Goal: Find specific page/section: Find specific page/section

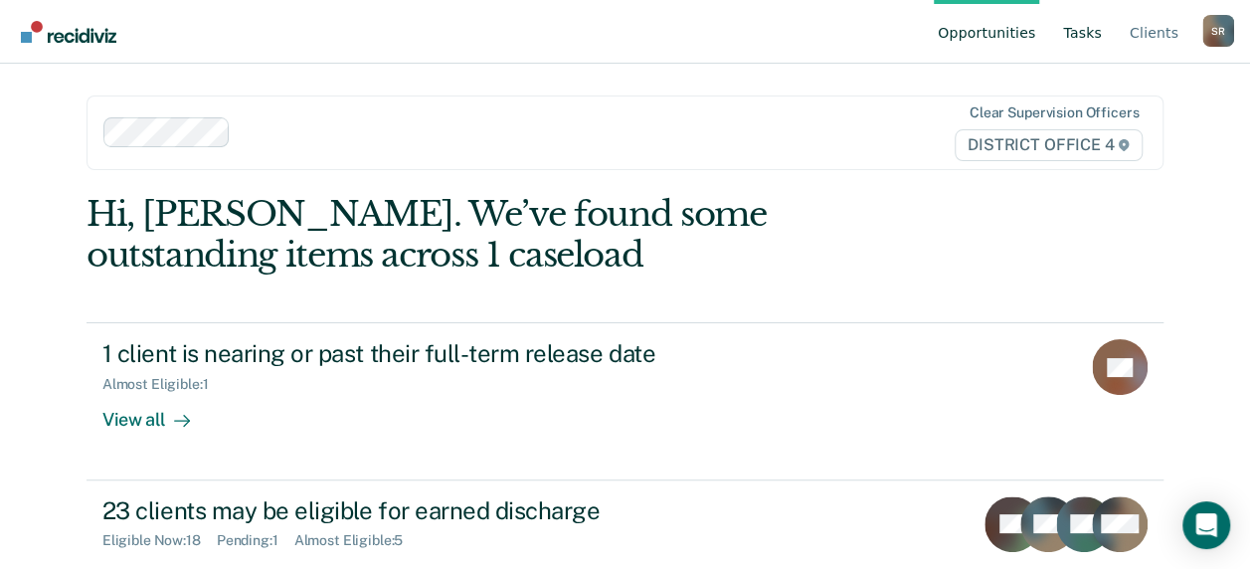
click at [1096, 26] on link "Tasks" at bounding box center [1082, 32] width 47 height 64
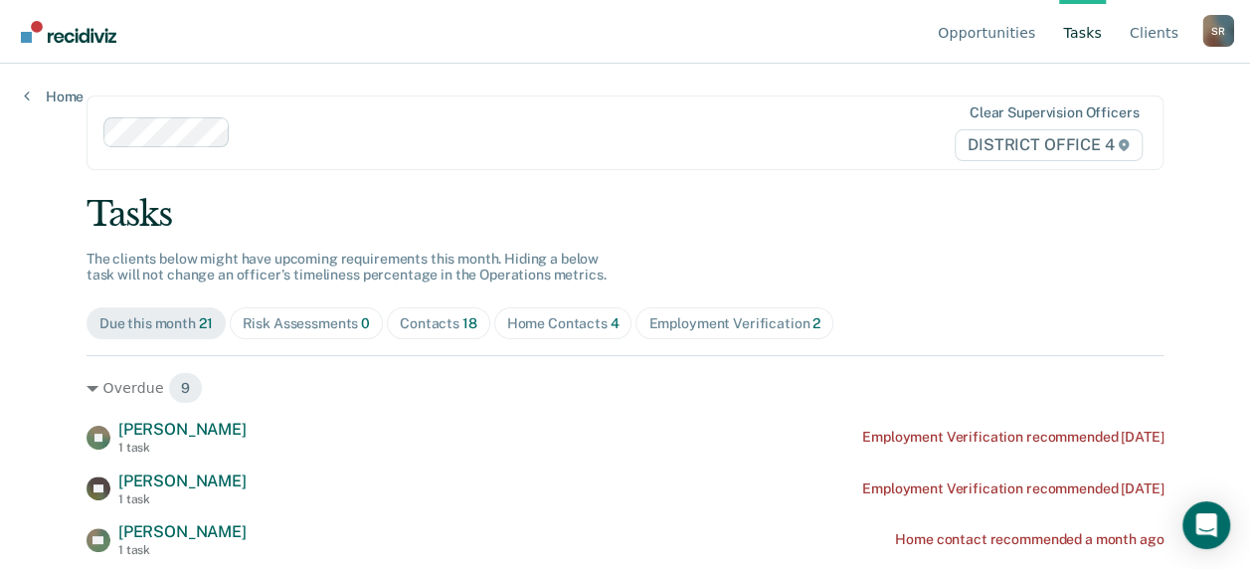
click at [507, 319] on div "Home Contacts 4" at bounding box center [563, 323] width 112 height 17
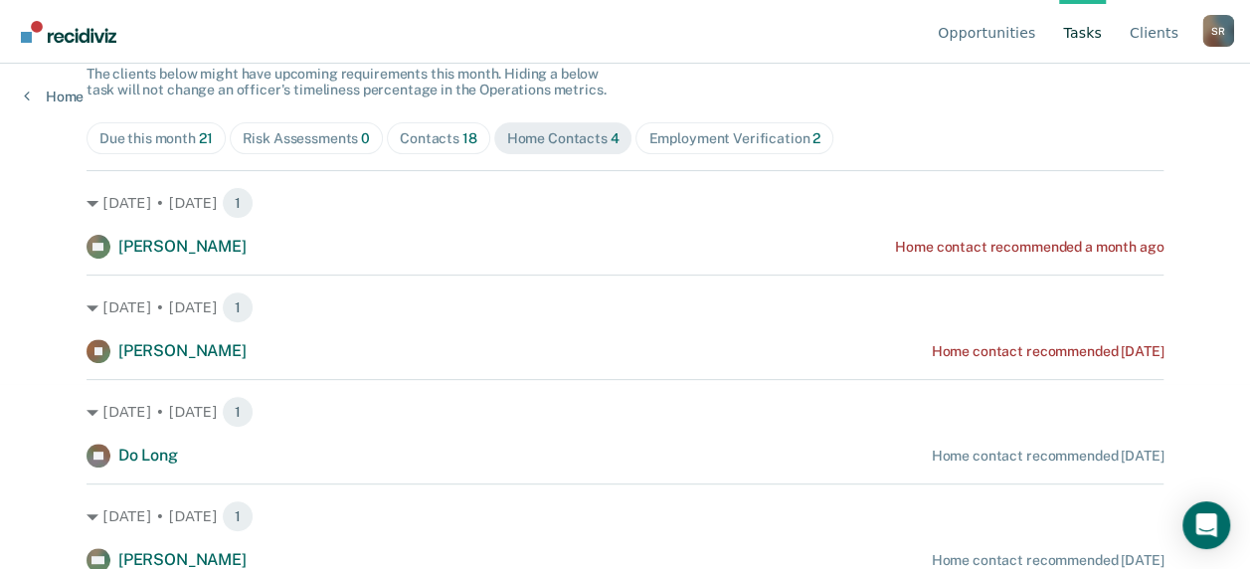
scroll to position [187, 0]
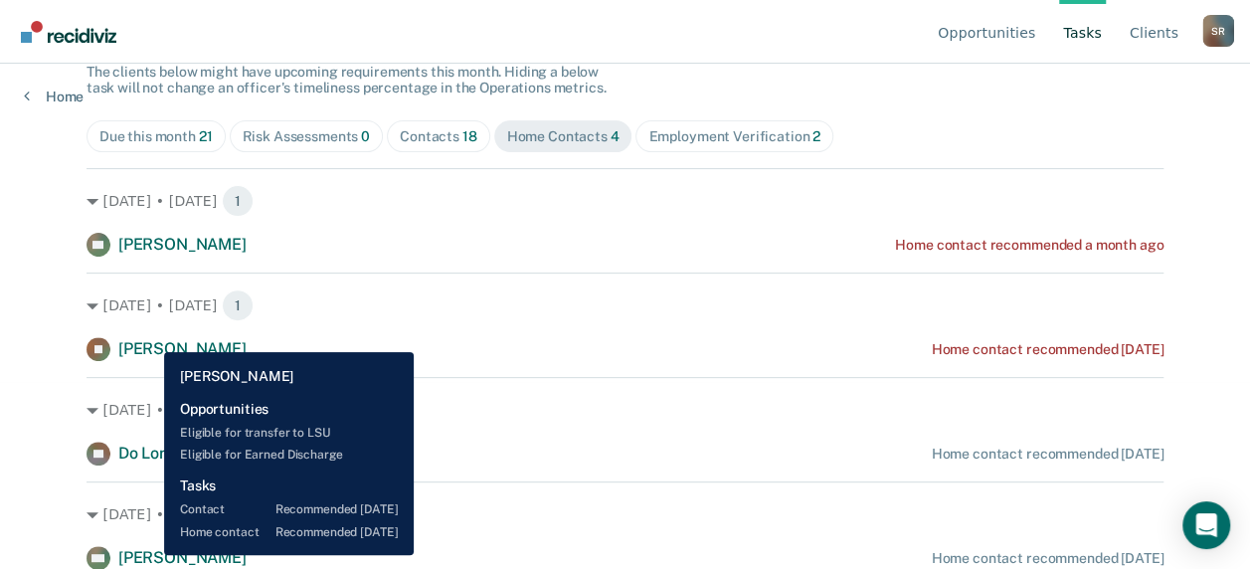
click at [149, 555] on span "[PERSON_NAME]" at bounding box center [182, 557] width 128 height 19
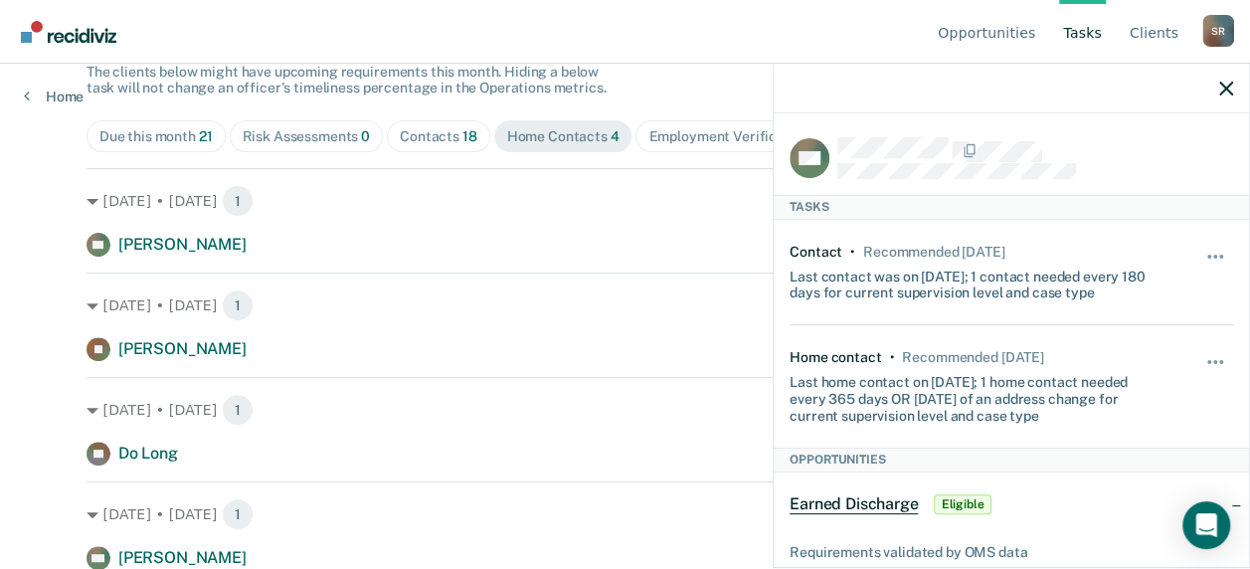
scroll to position [99, 0]
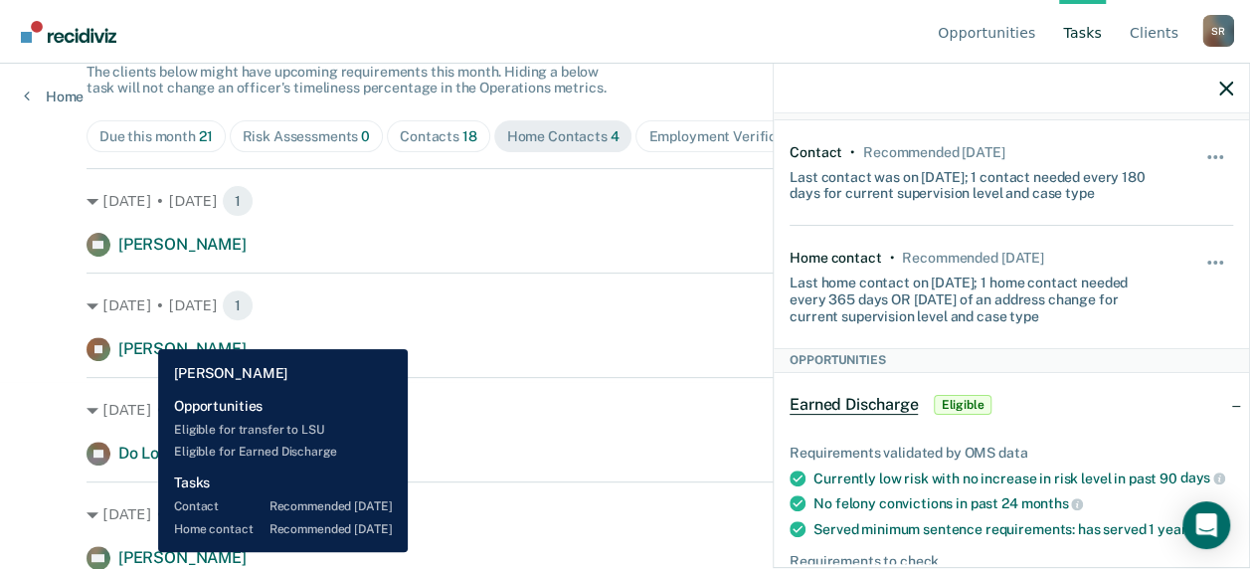
click at [143, 552] on span "[PERSON_NAME]" at bounding box center [182, 557] width 128 height 19
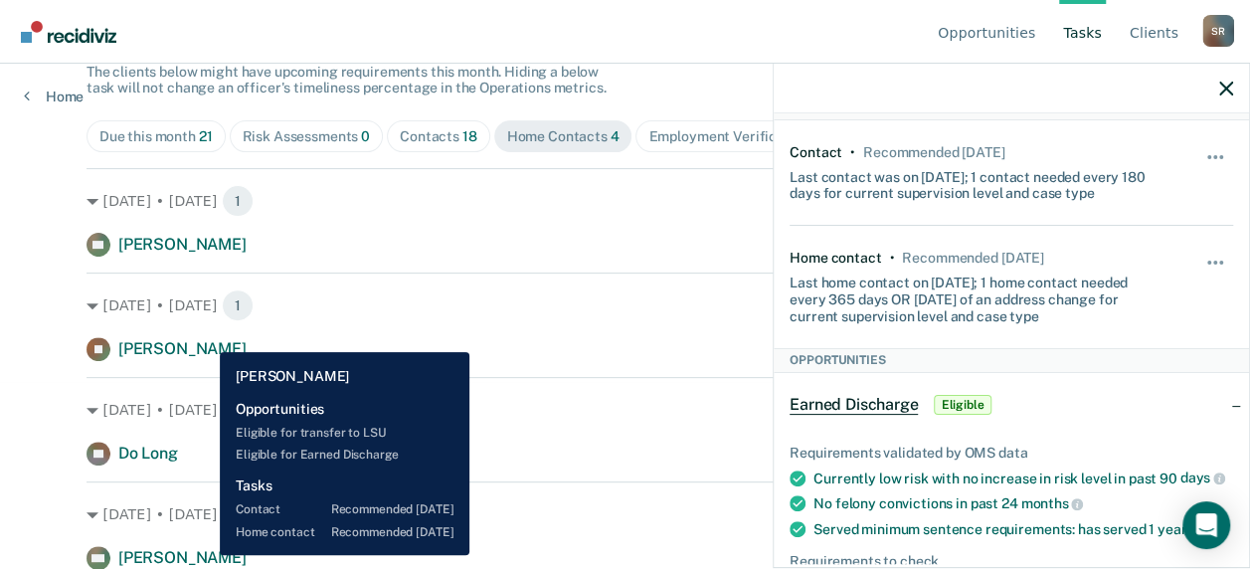
click at [206, 557] on span "[PERSON_NAME]" at bounding box center [182, 557] width 128 height 19
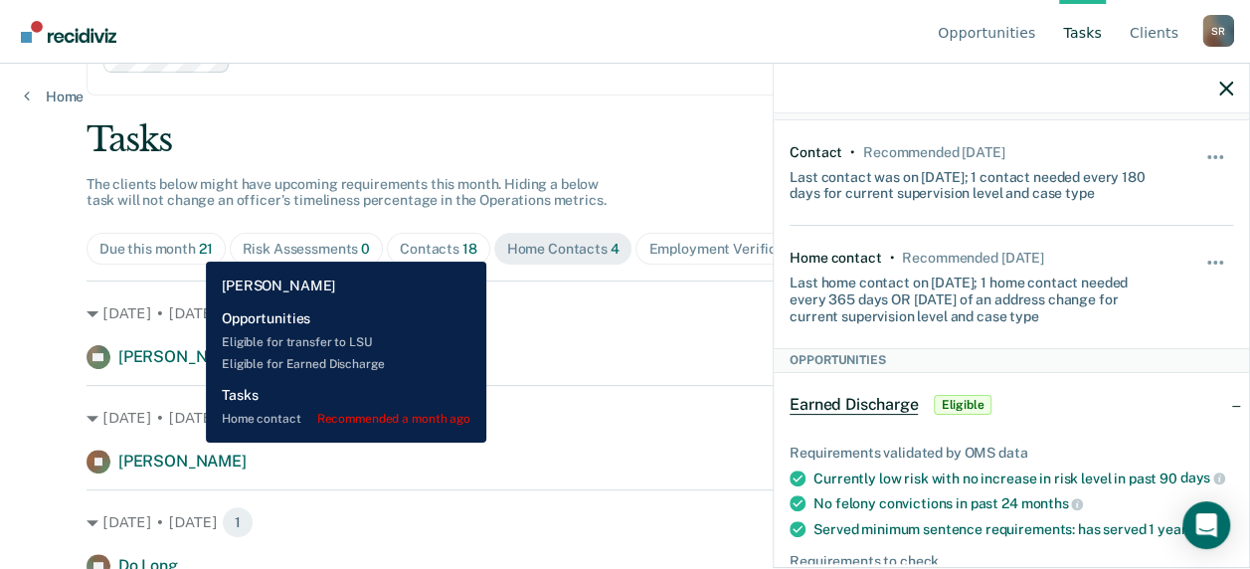
scroll to position [0, 0]
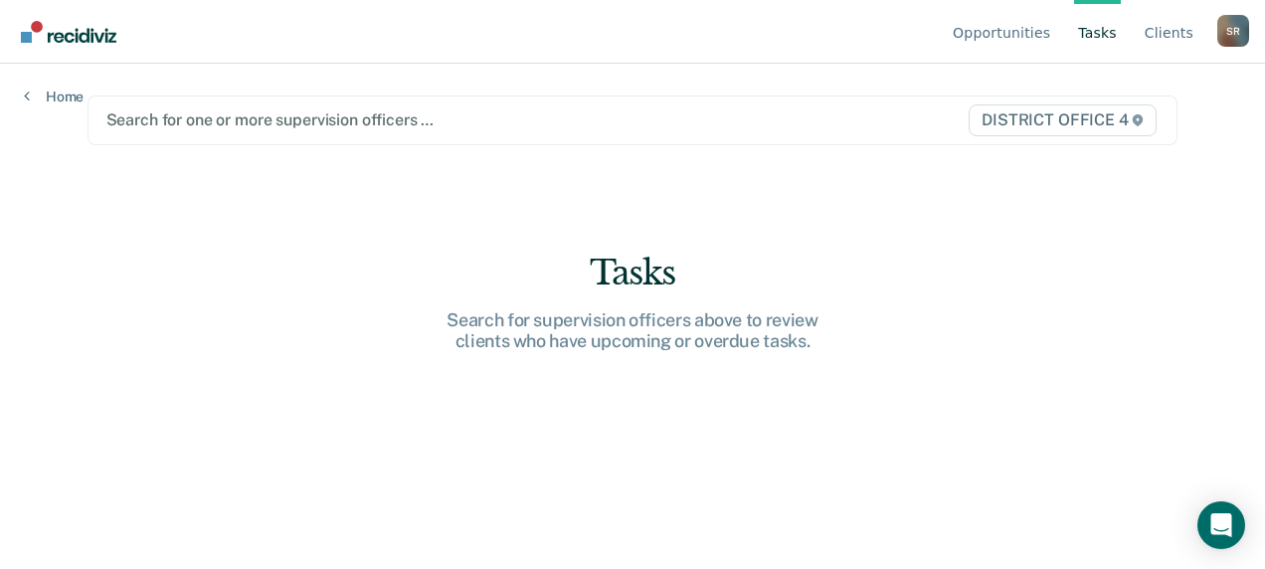
click at [284, 121] on div at bounding box center [474, 119] width 736 height 23
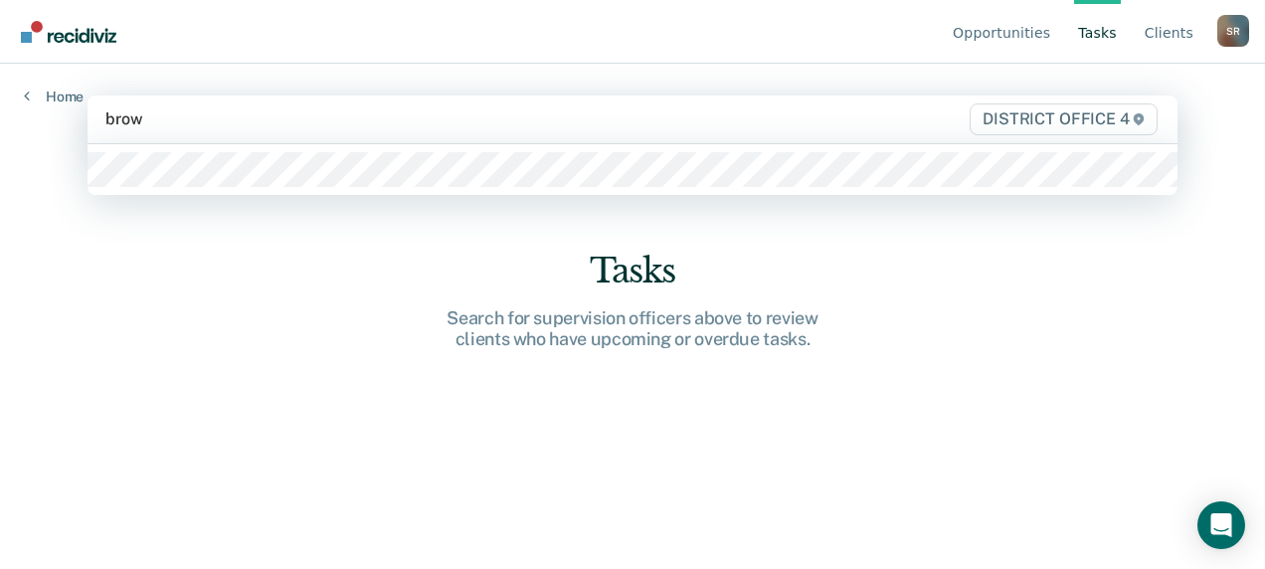
type input "brown"
click at [418, 189] on div at bounding box center [632, 169] width 1091 height 51
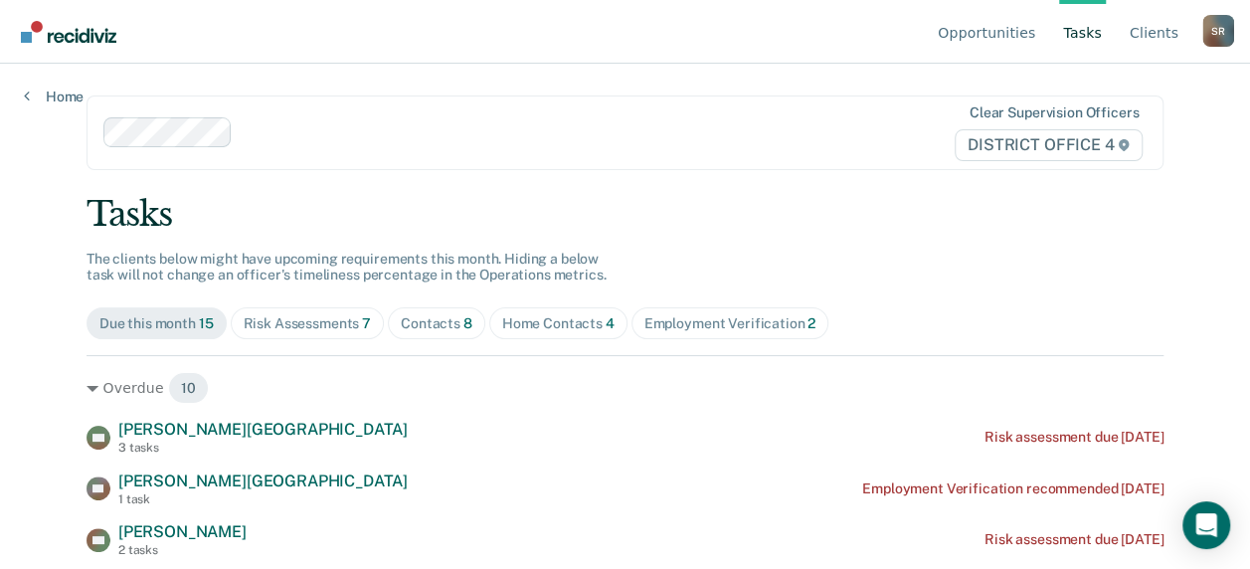
click at [556, 319] on div "Home Contacts 4" at bounding box center [558, 323] width 112 height 17
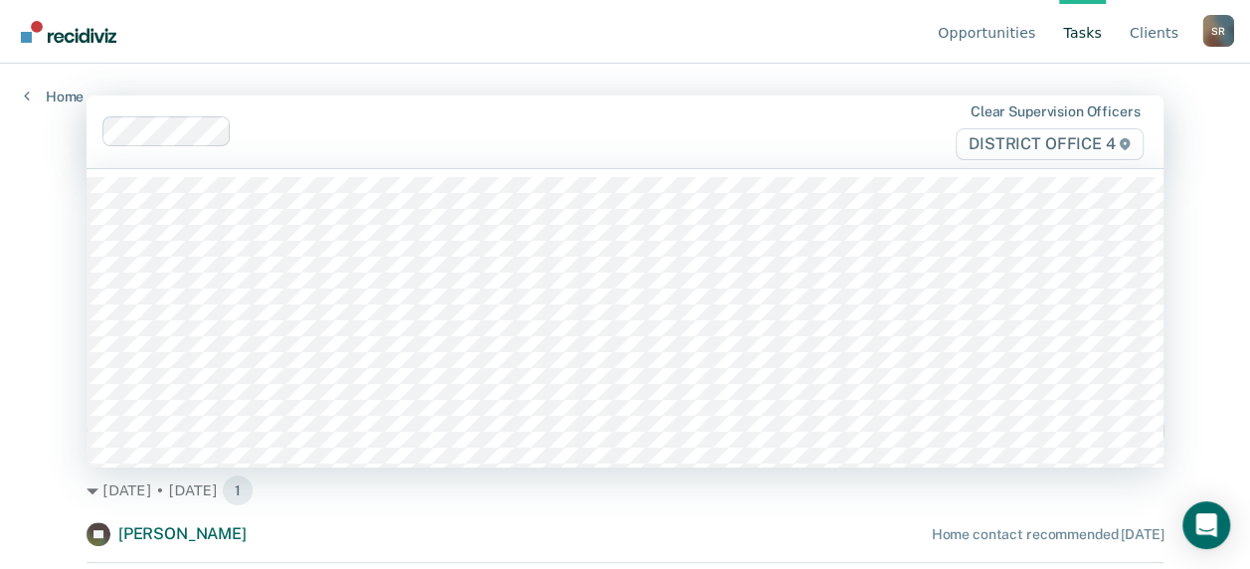
click at [278, 140] on div at bounding box center [536, 131] width 593 height 23
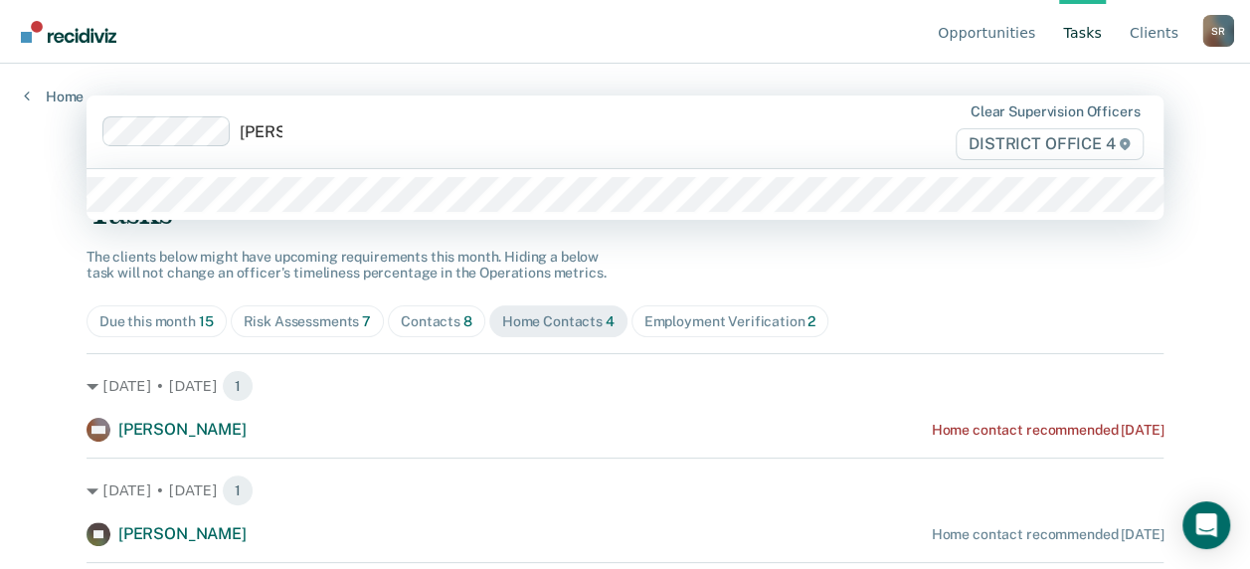
type input "[PERSON_NAME]"
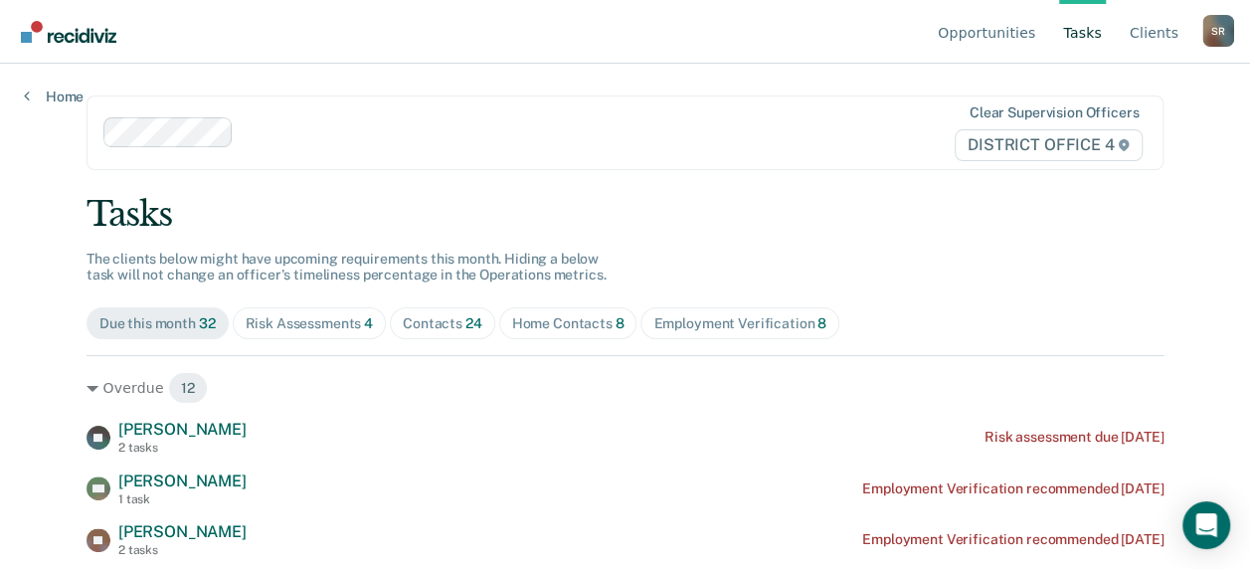
click at [572, 332] on span "Home Contacts 8" at bounding box center [568, 323] width 138 height 32
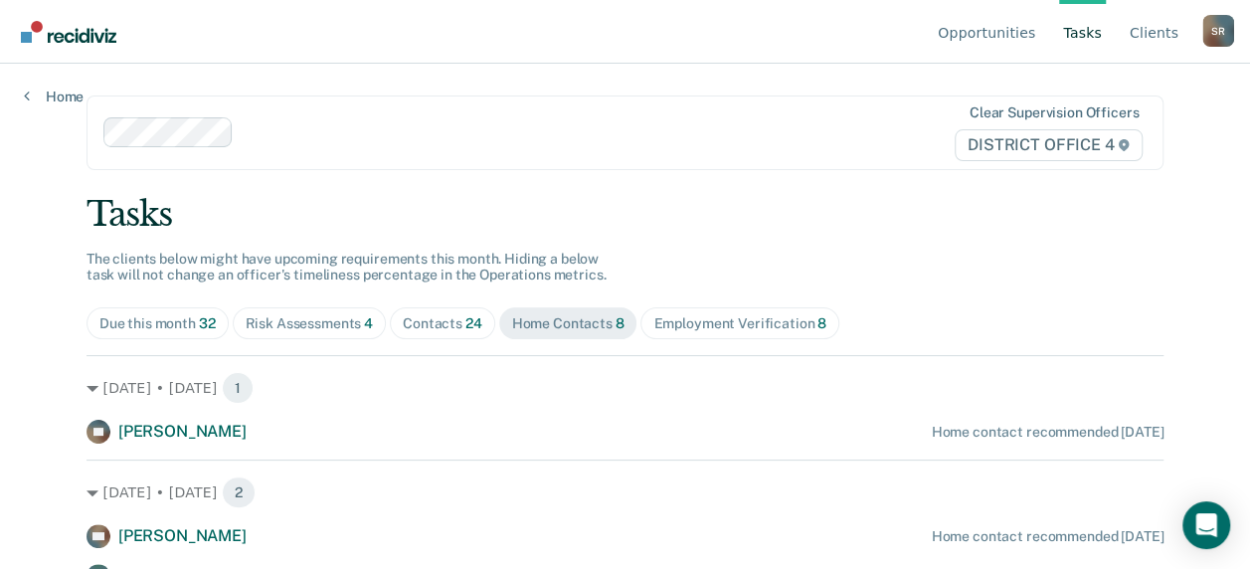
click at [410, 326] on div "Contacts 24" at bounding box center [443, 323] width 80 height 17
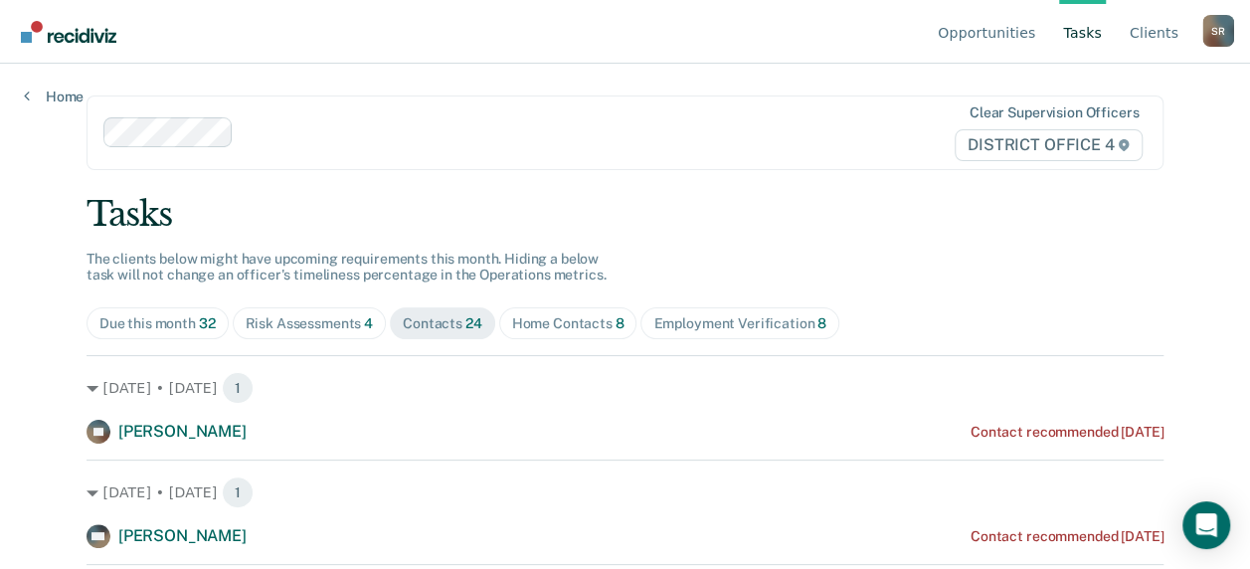
click at [293, 320] on div "Risk Assessments 4" at bounding box center [310, 323] width 128 height 17
click at [445, 316] on div "Contacts 24" at bounding box center [443, 323] width 80 height 17
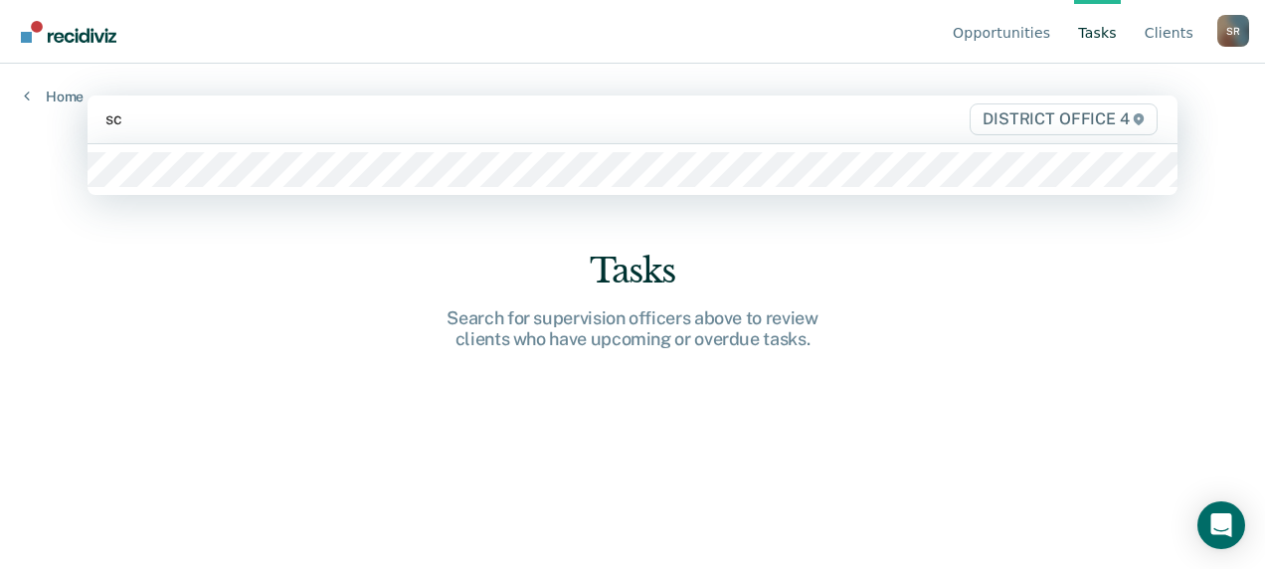
type input "s"
type input "brown"
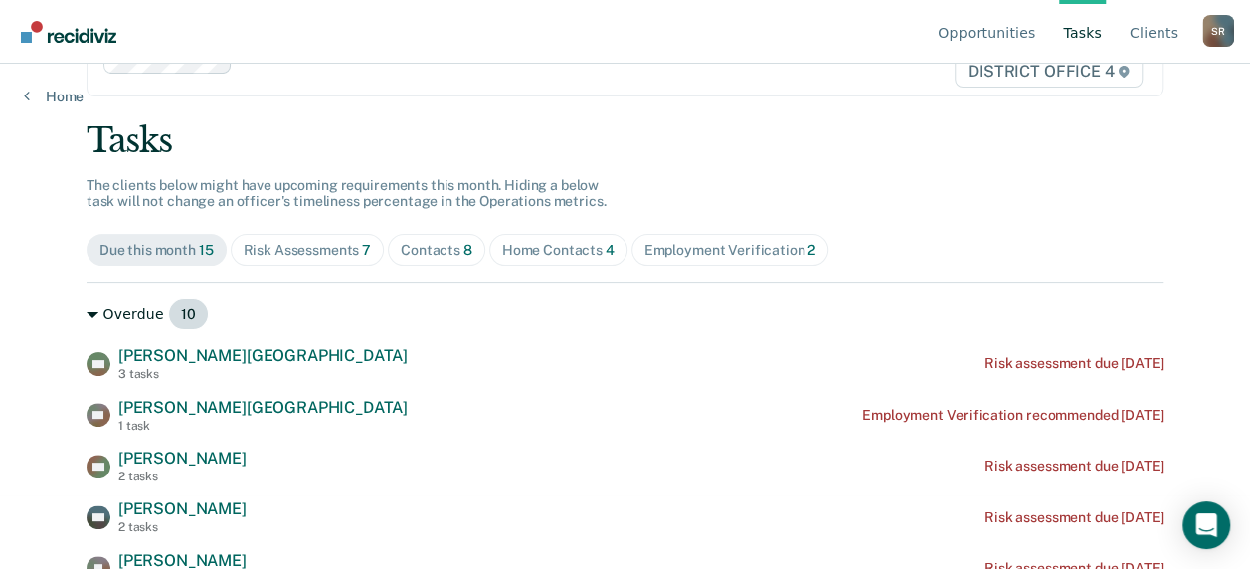
scroll to position [199, 0]
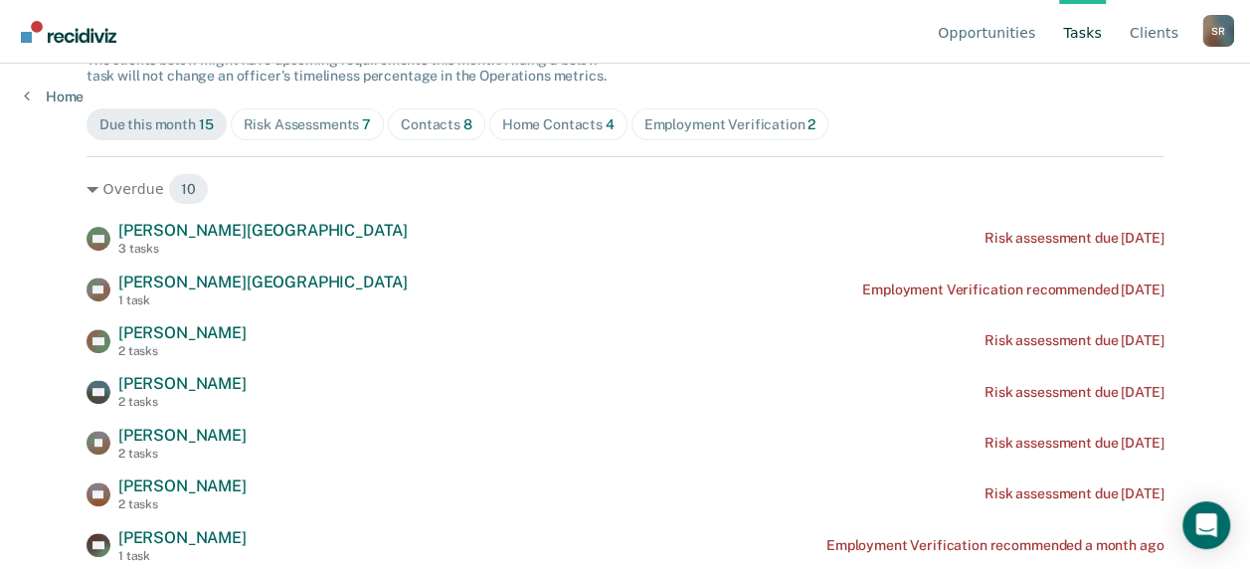
click at [416, 120] on div "Contacts 8" at bounding box center [437, 124] width 72 height 17
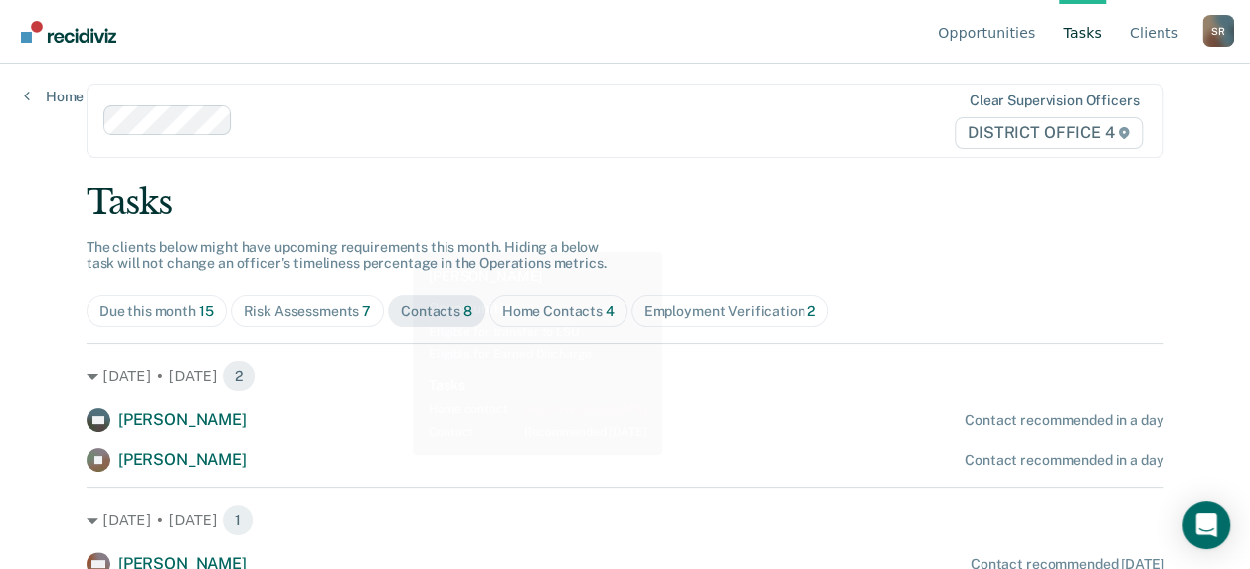
scroll to position [0, 0]
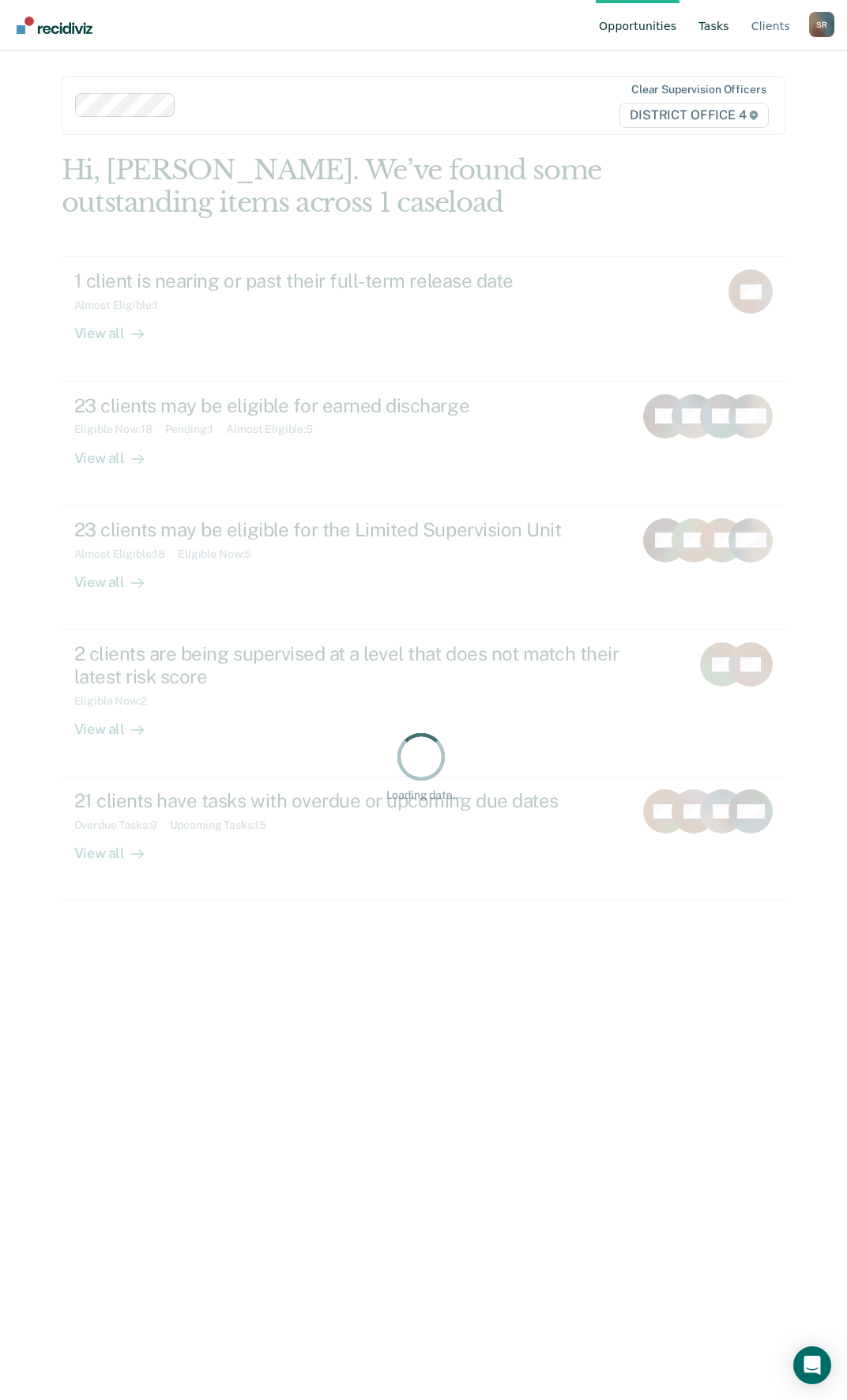
click at [713, 24] on link "Tasks" at bounding box center [714, 25] width 37 height 51
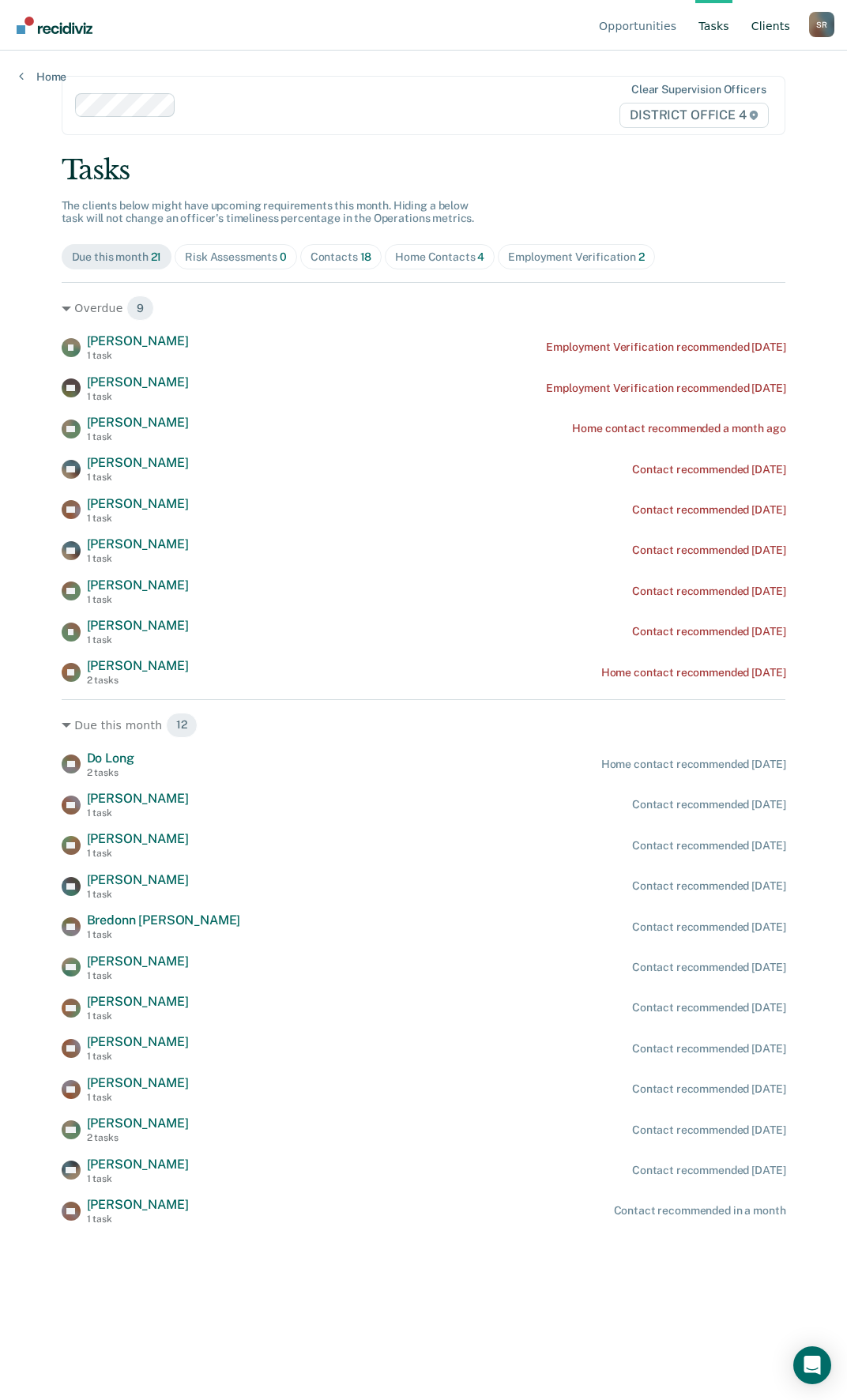
click at [768, 29] on link "Client s" at bounding box center [770, 25] width 45 height 51
